Goal: Task Accomplishment & Management: Complete application form

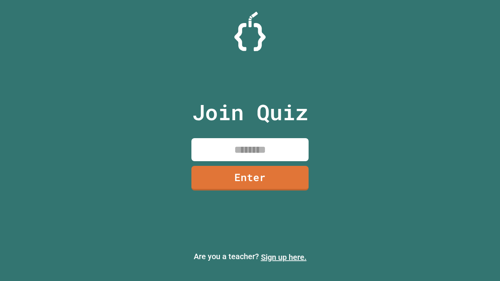
click at [284, 258] on link "Sign up here." at bounding box center [284, 257] width 46 height 9
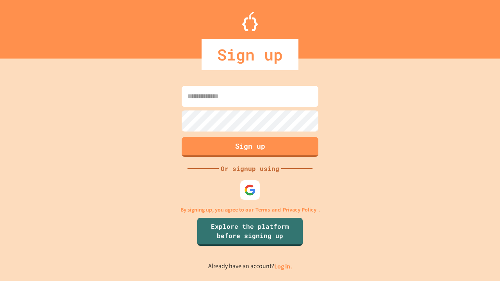
click at [284, 267] on link "Log in." at bounding box center [283, 267] width 18 height 8
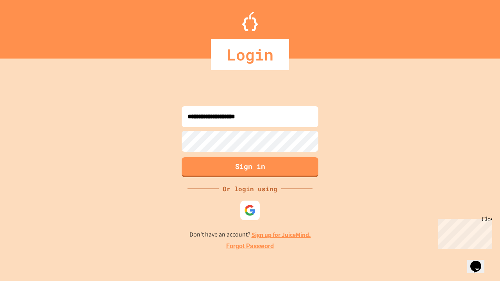
type input "**********"
